Goal: Information Seeking & Learning: Learn about a topic

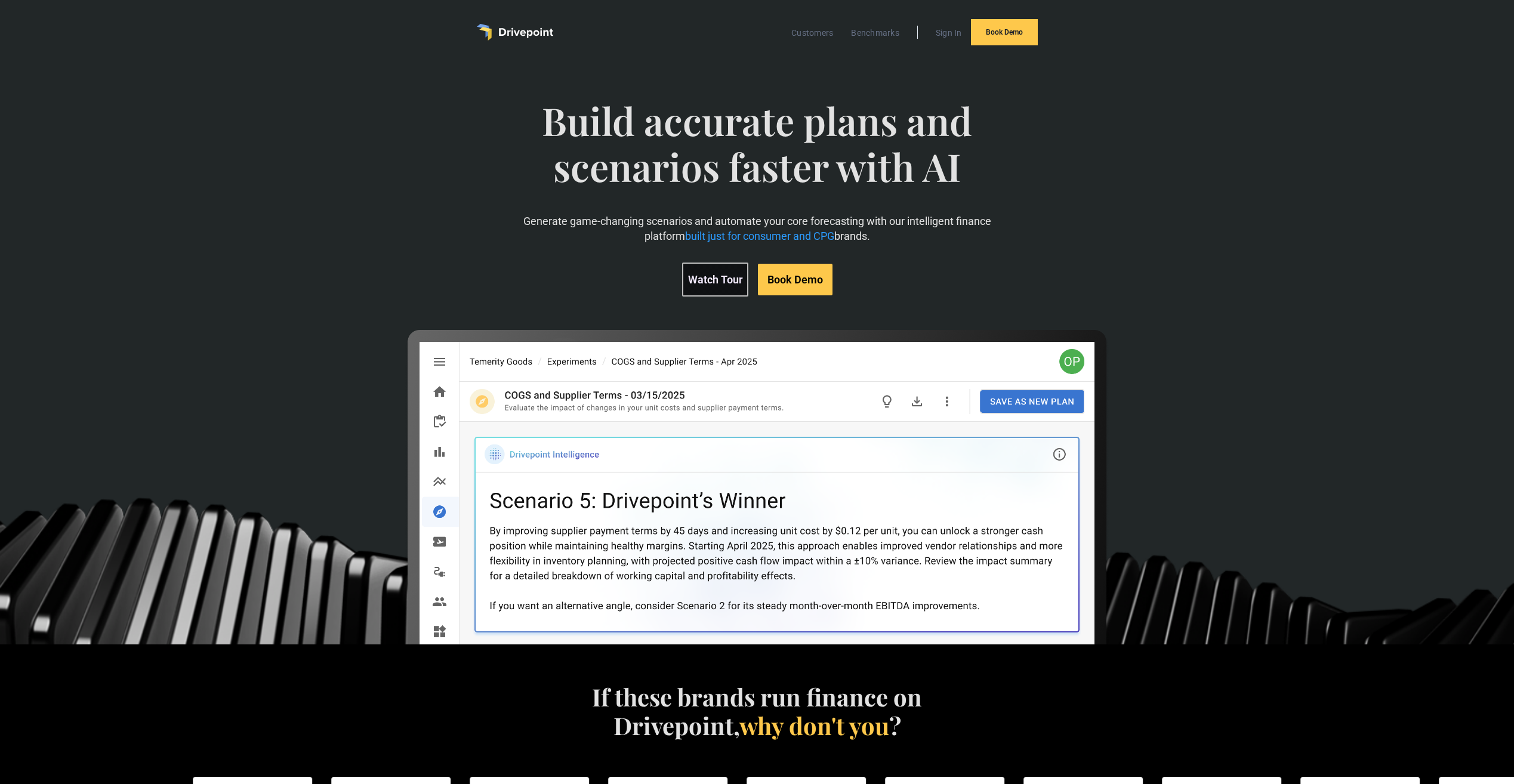
click at [698, 289] on link "Watch Tour" at bounding box center [715, 280] width 66 height 34
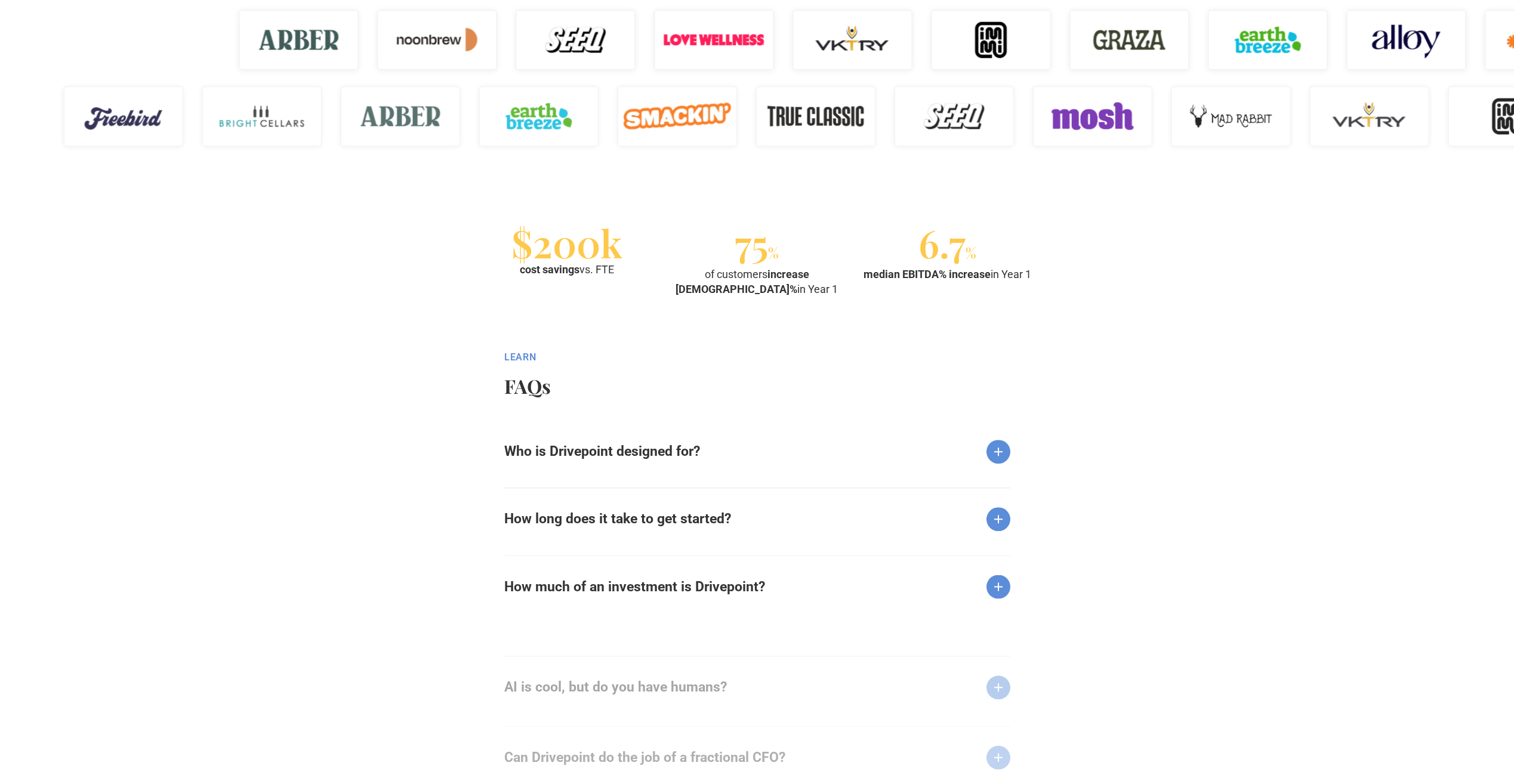
scroll to position [1372, 0]
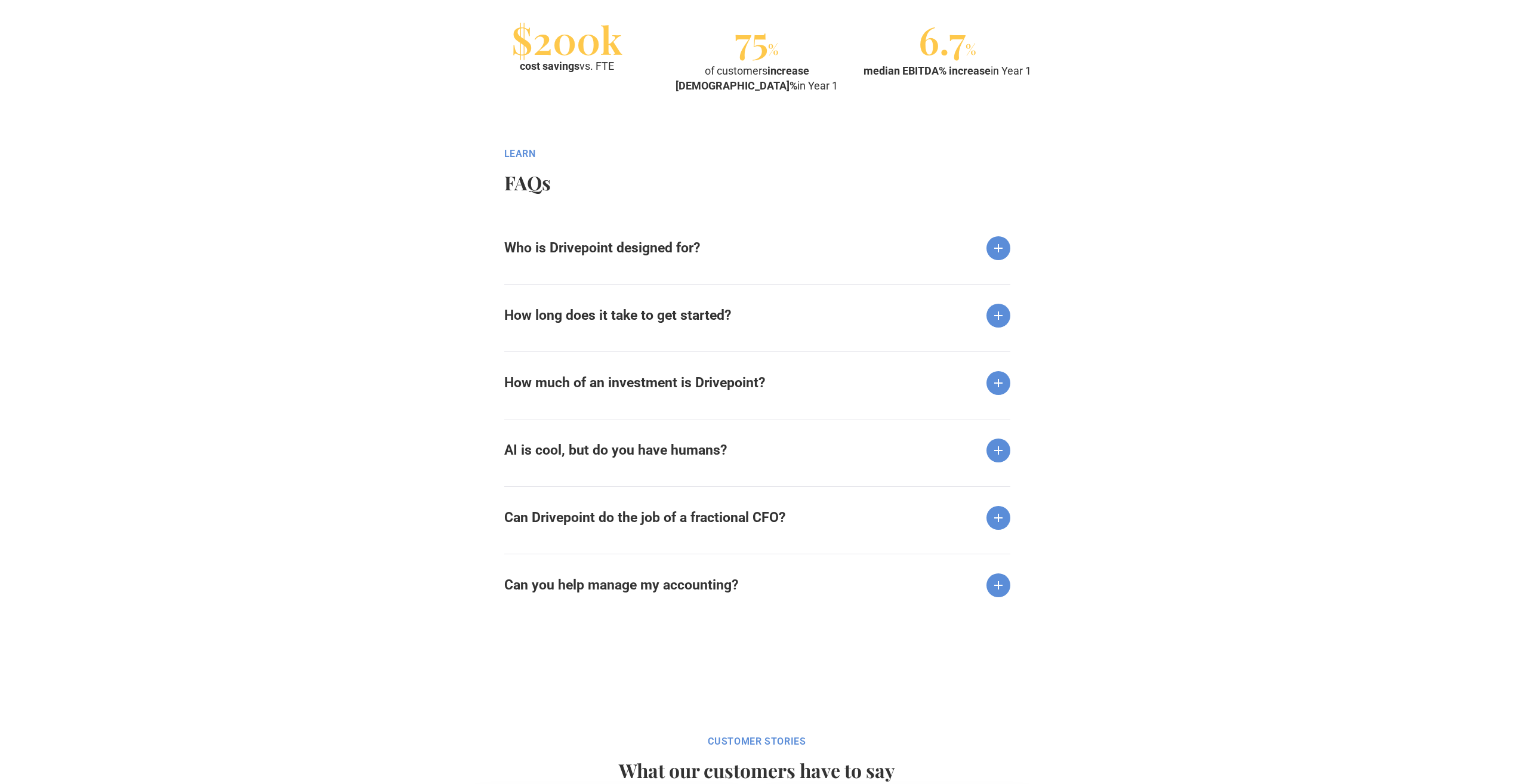
click at [696, 248] on strong "Who is Drivepoint designed for?" at bounding box center [602, 248] width 195 height 16
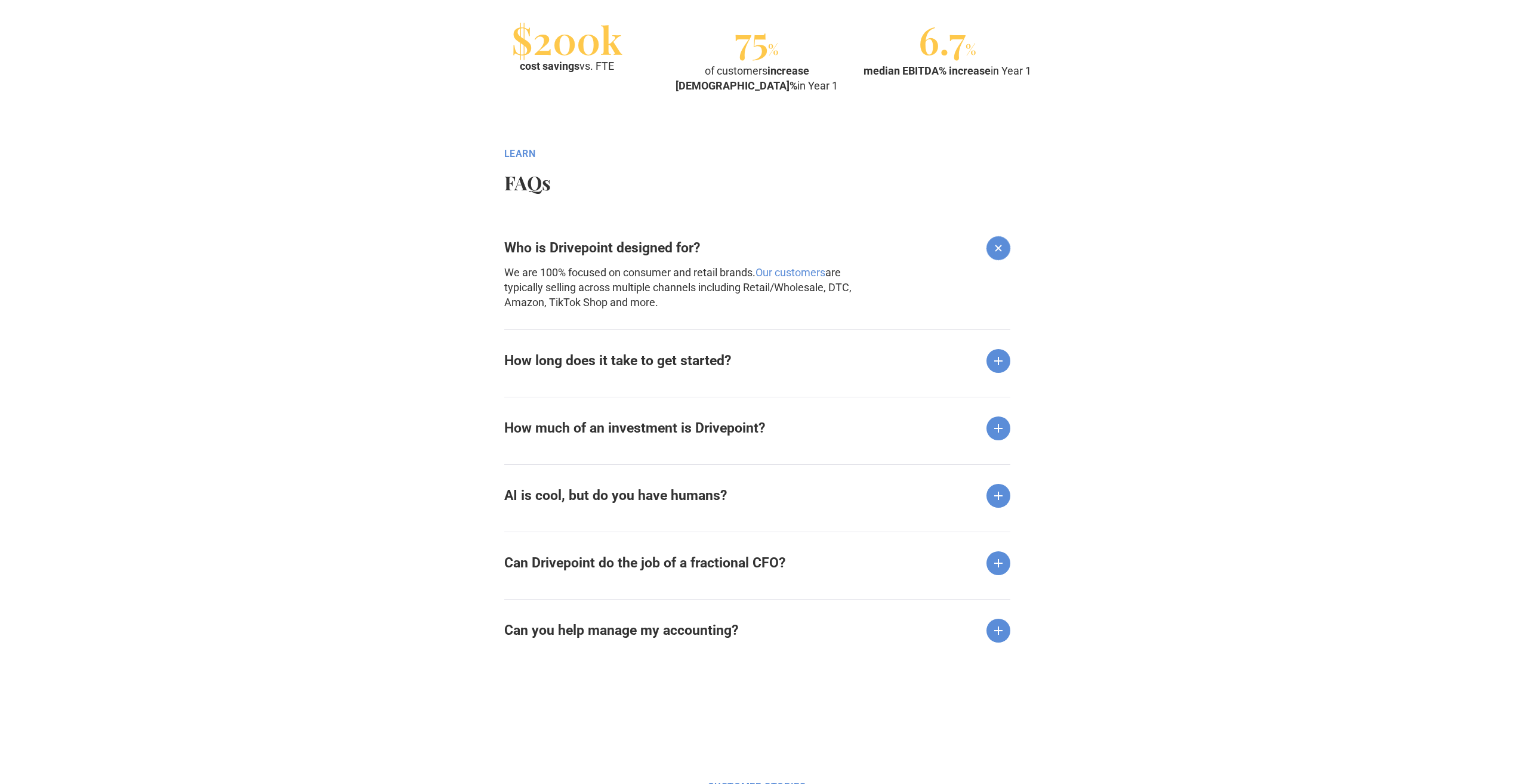
click at [715, 349] on div "How long does it take to get started?" at bounding box center [757, 351] width 506 height 44
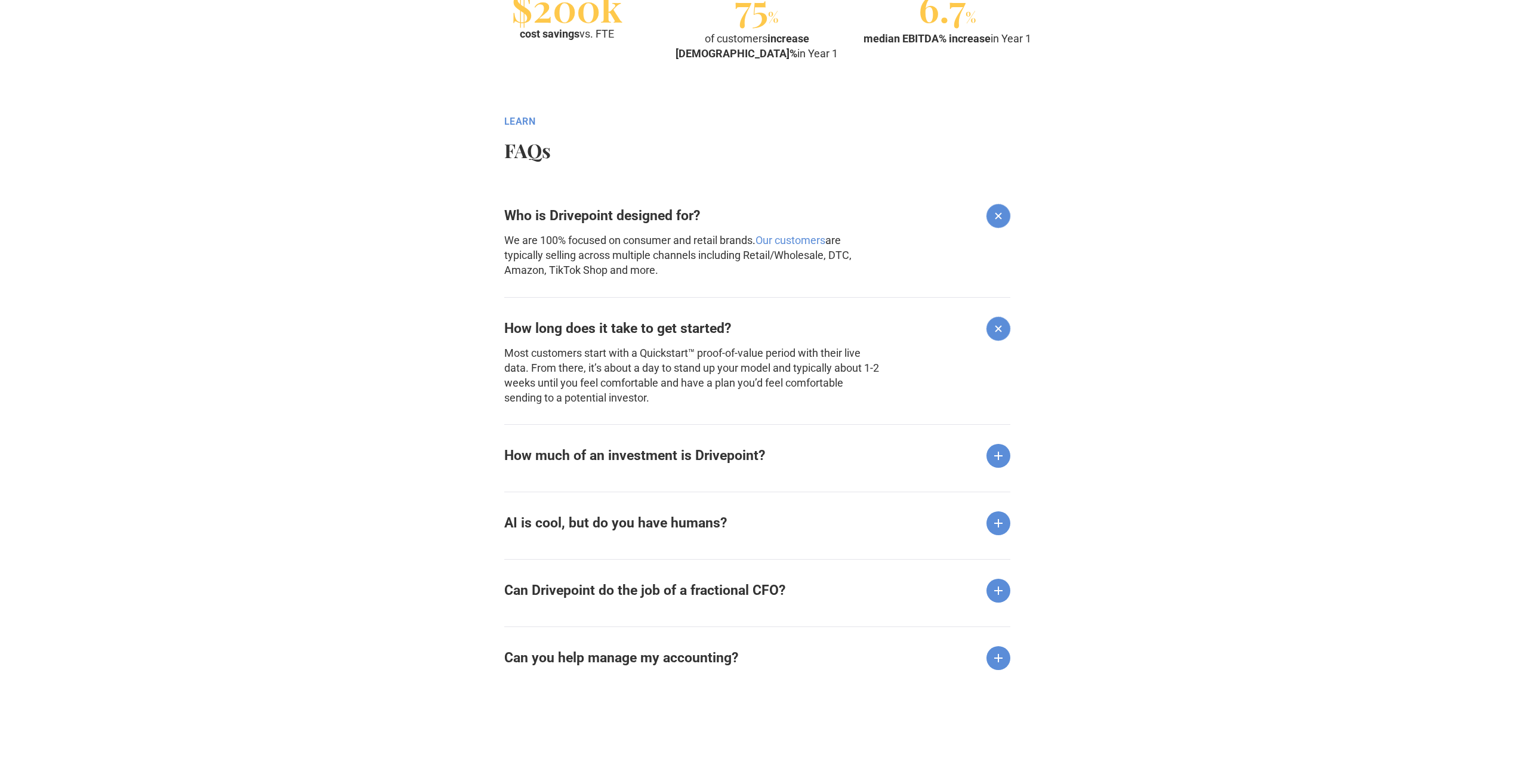
scroll to position [1432, 0]
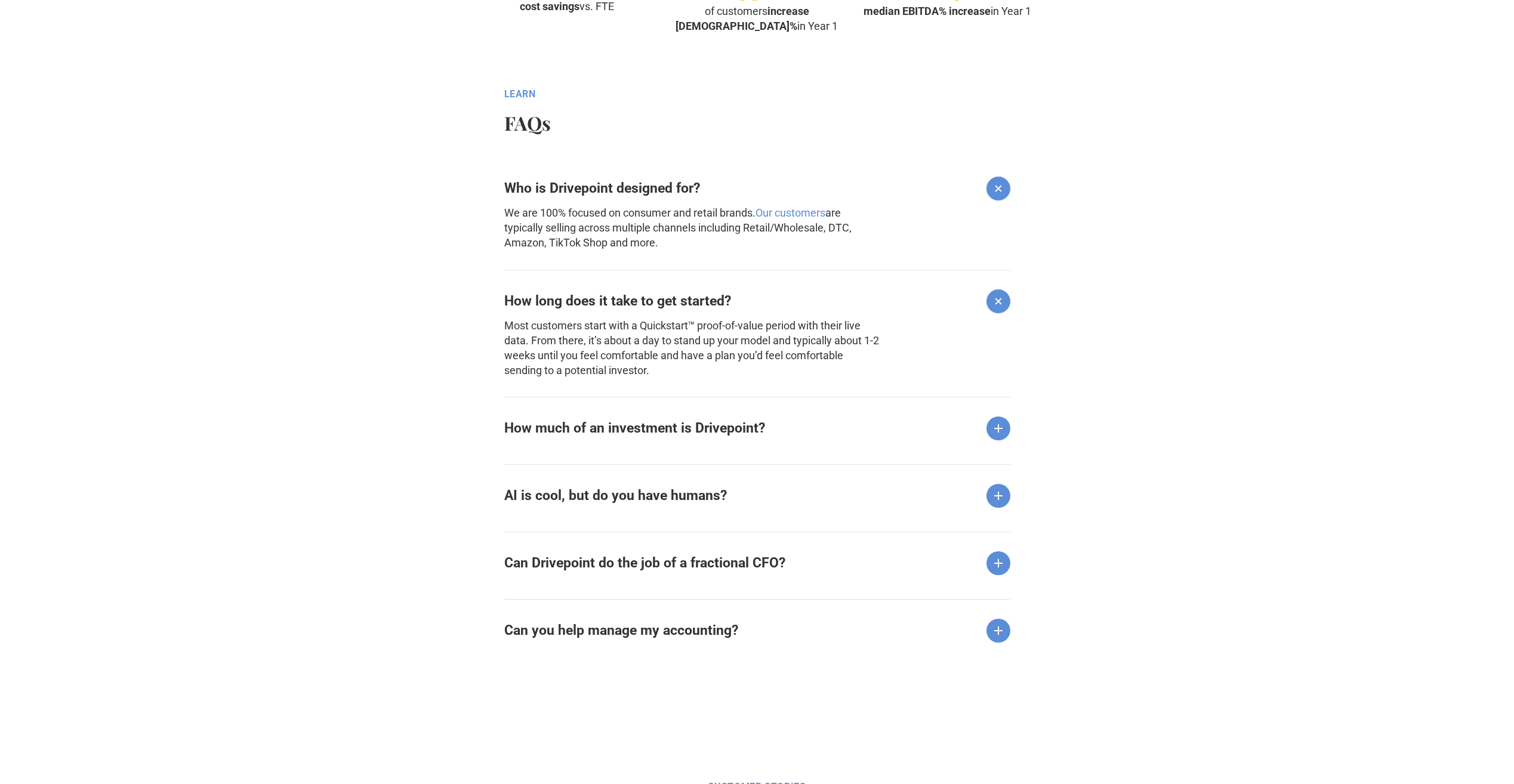
click at [728, 425] on strong "How much of an investment is Drivepoint?" at bounding box center [635, 429] width 261 height 16
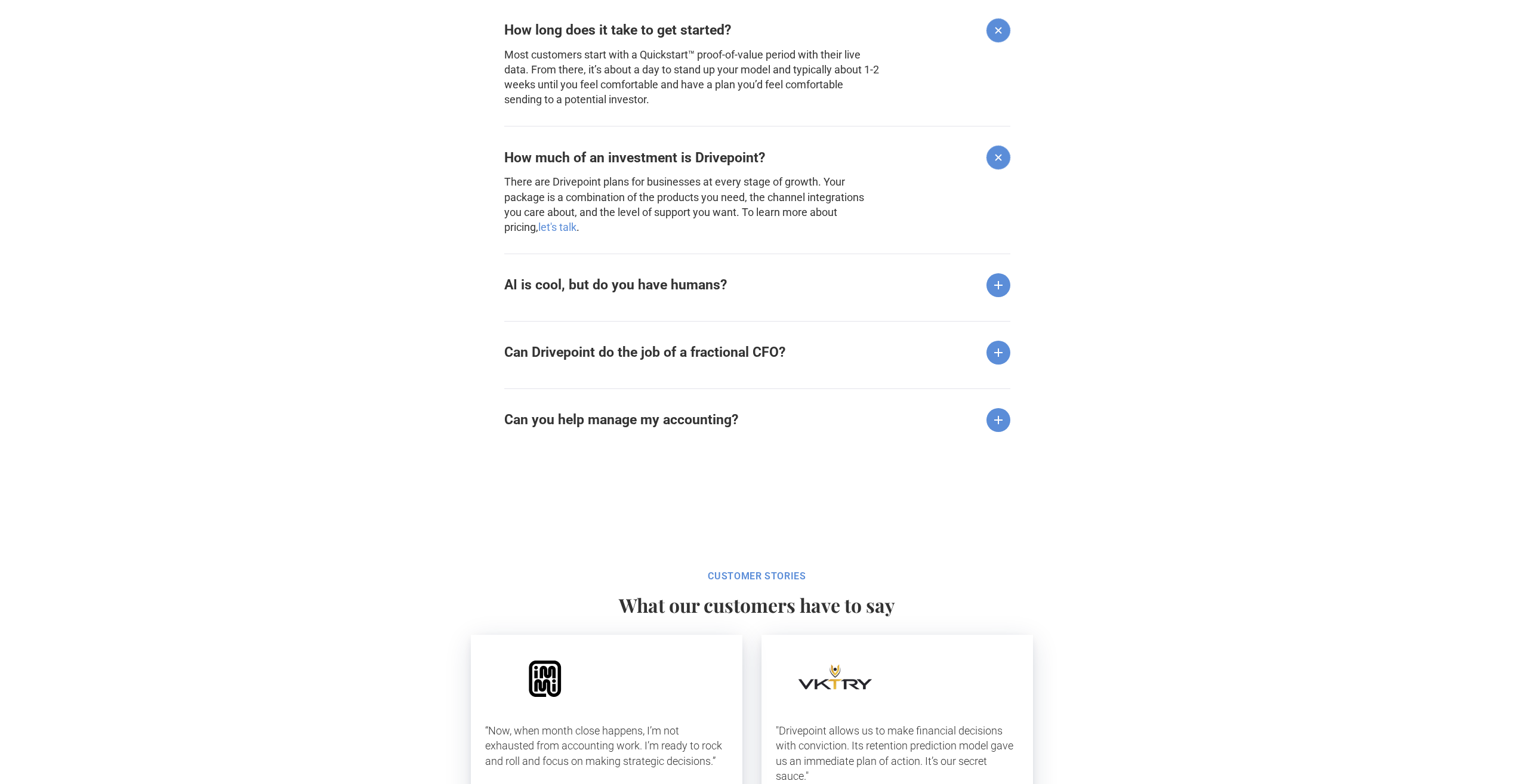
scroll to position [1730, 0]
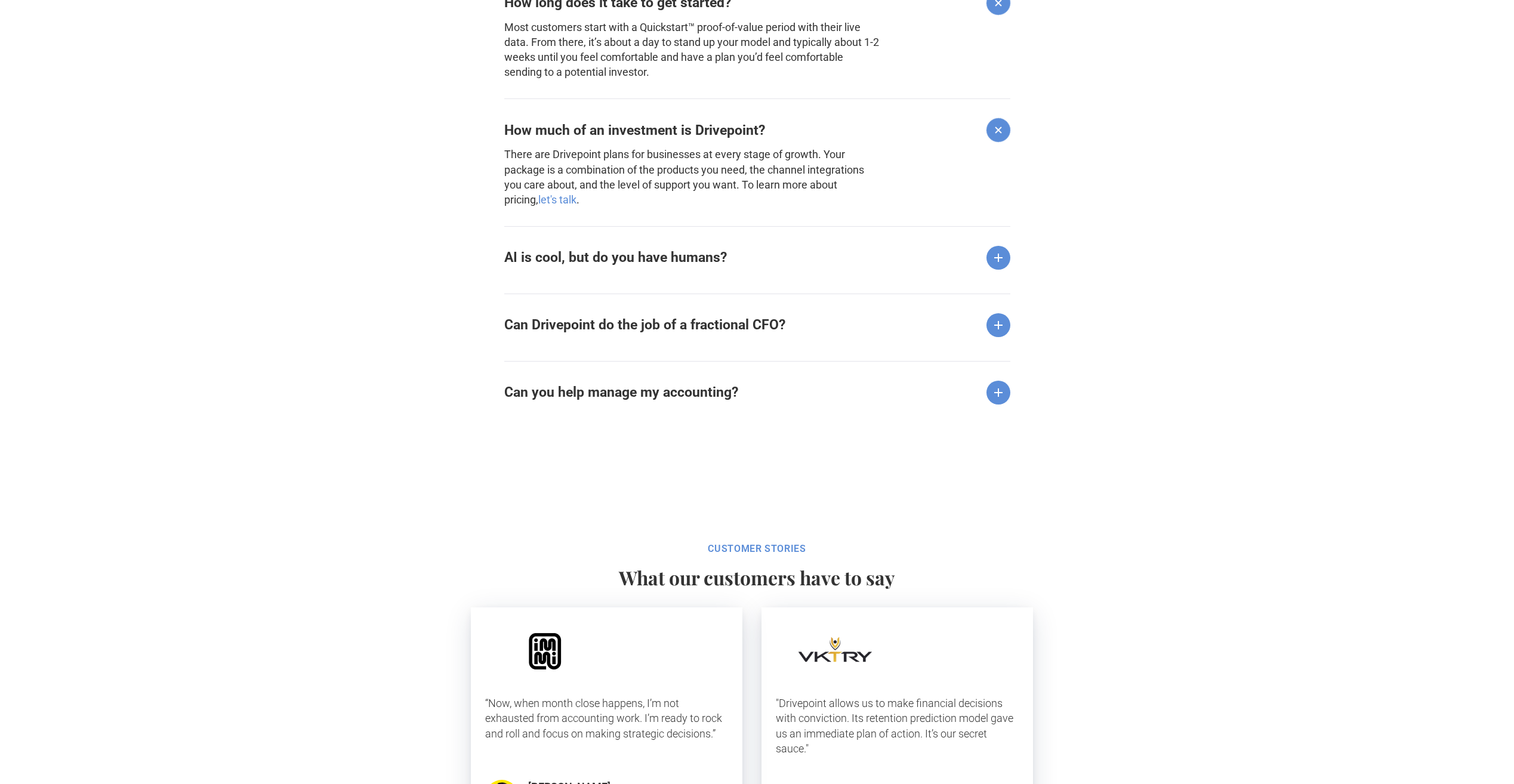
click at [738, 401] on div "Can you help manage my accounting?" at bounding box center [757, 383] width 506 height 44
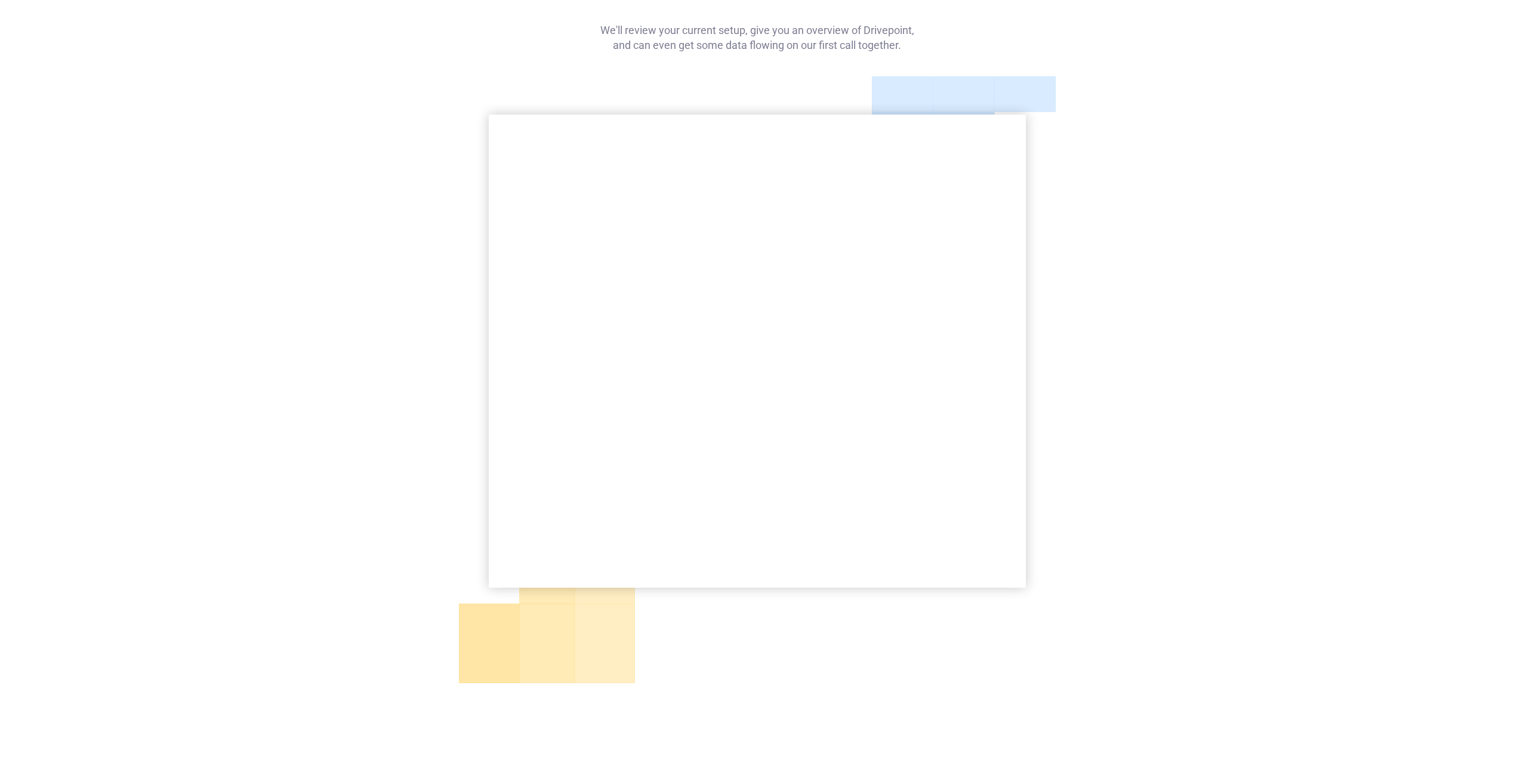
scroll to position [0, 0]
